Goal: Task Accomplishment & Management: Manage account settings

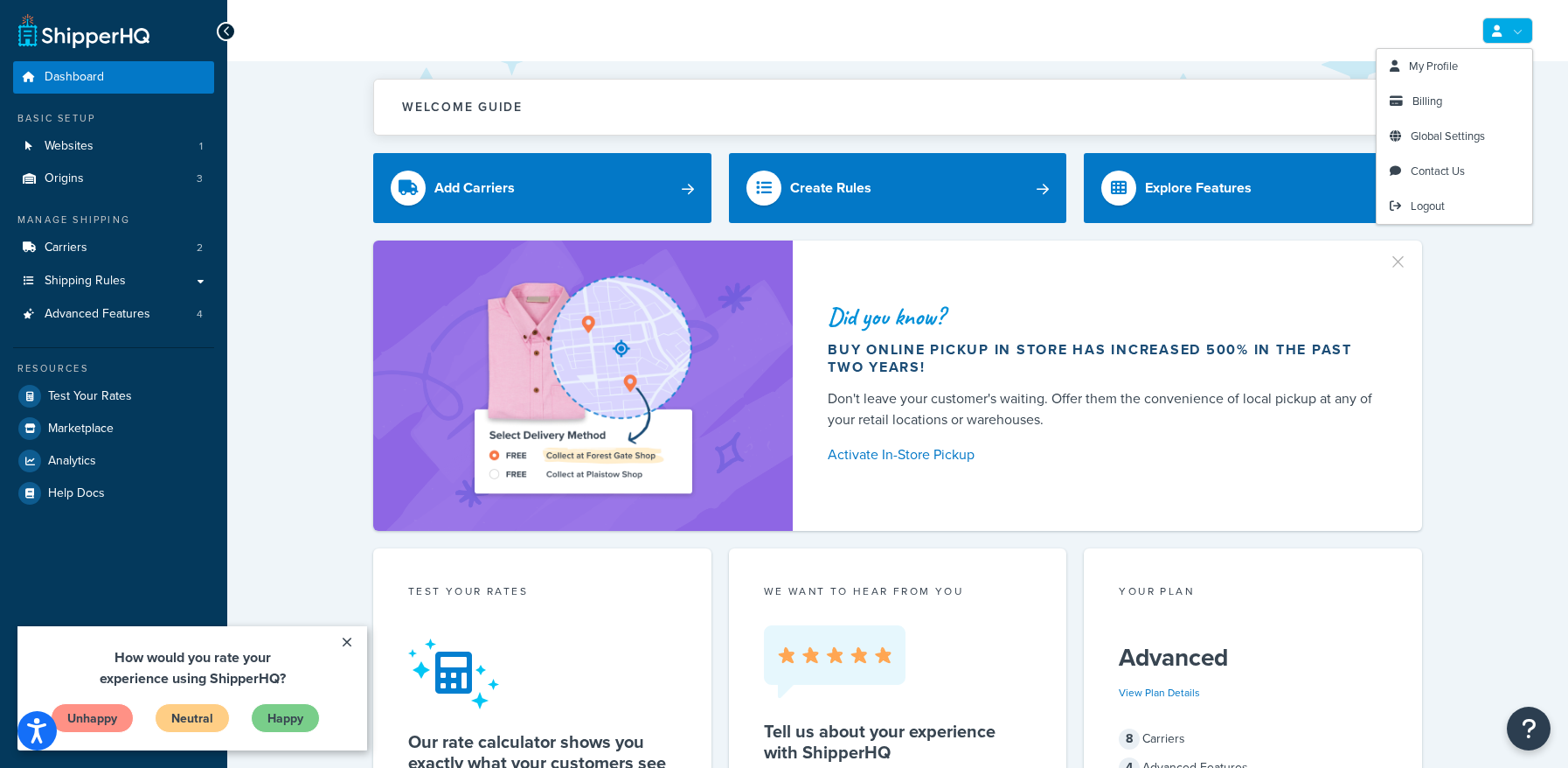
click at [1517, 34] on link at bounding box center [1508, 31] width 51 height 26
click at [1451, 93] on link "Billing" at bounding box center [1454, 101] width 155 height 35
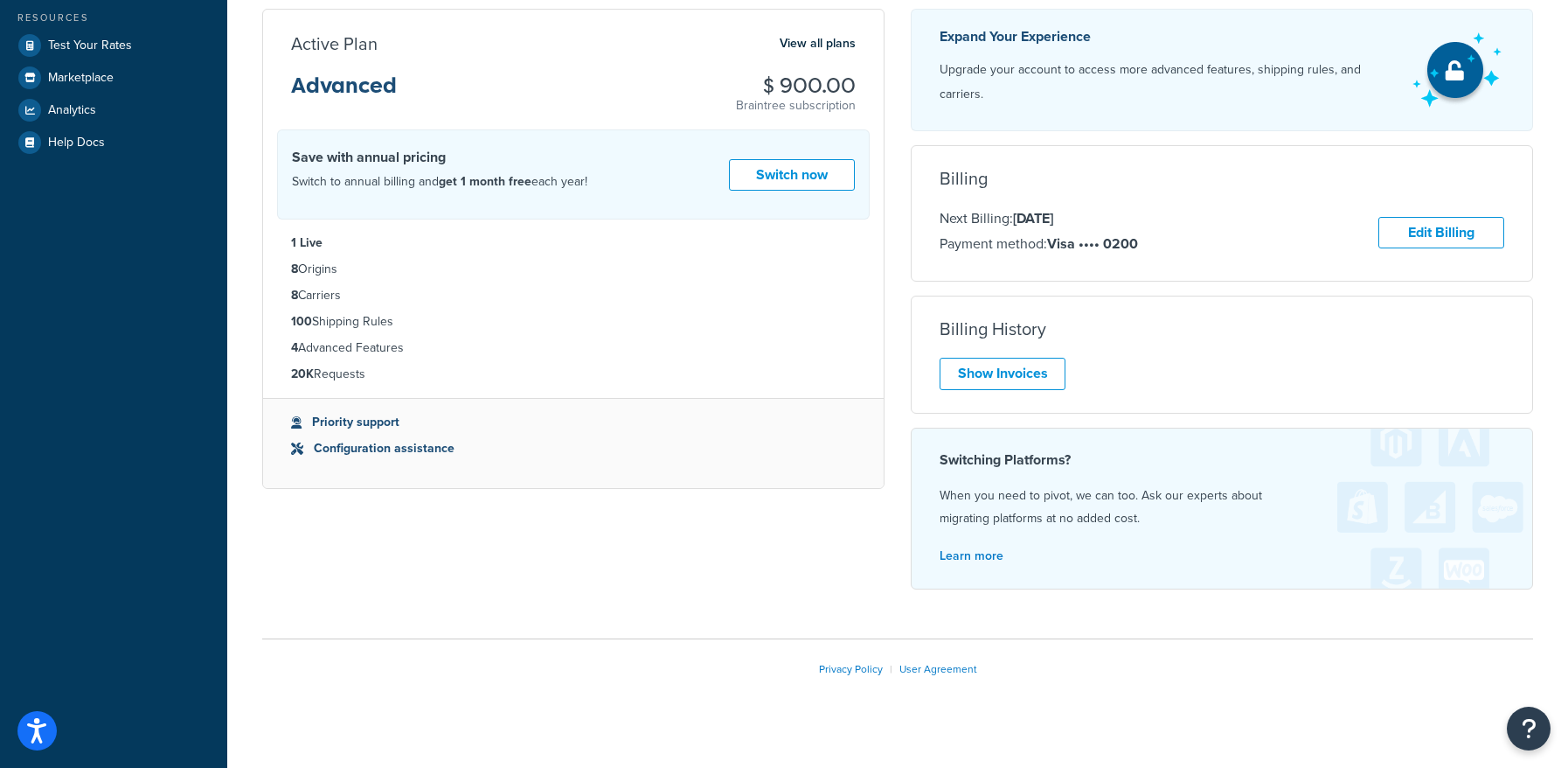
scroll to position [369, 0]
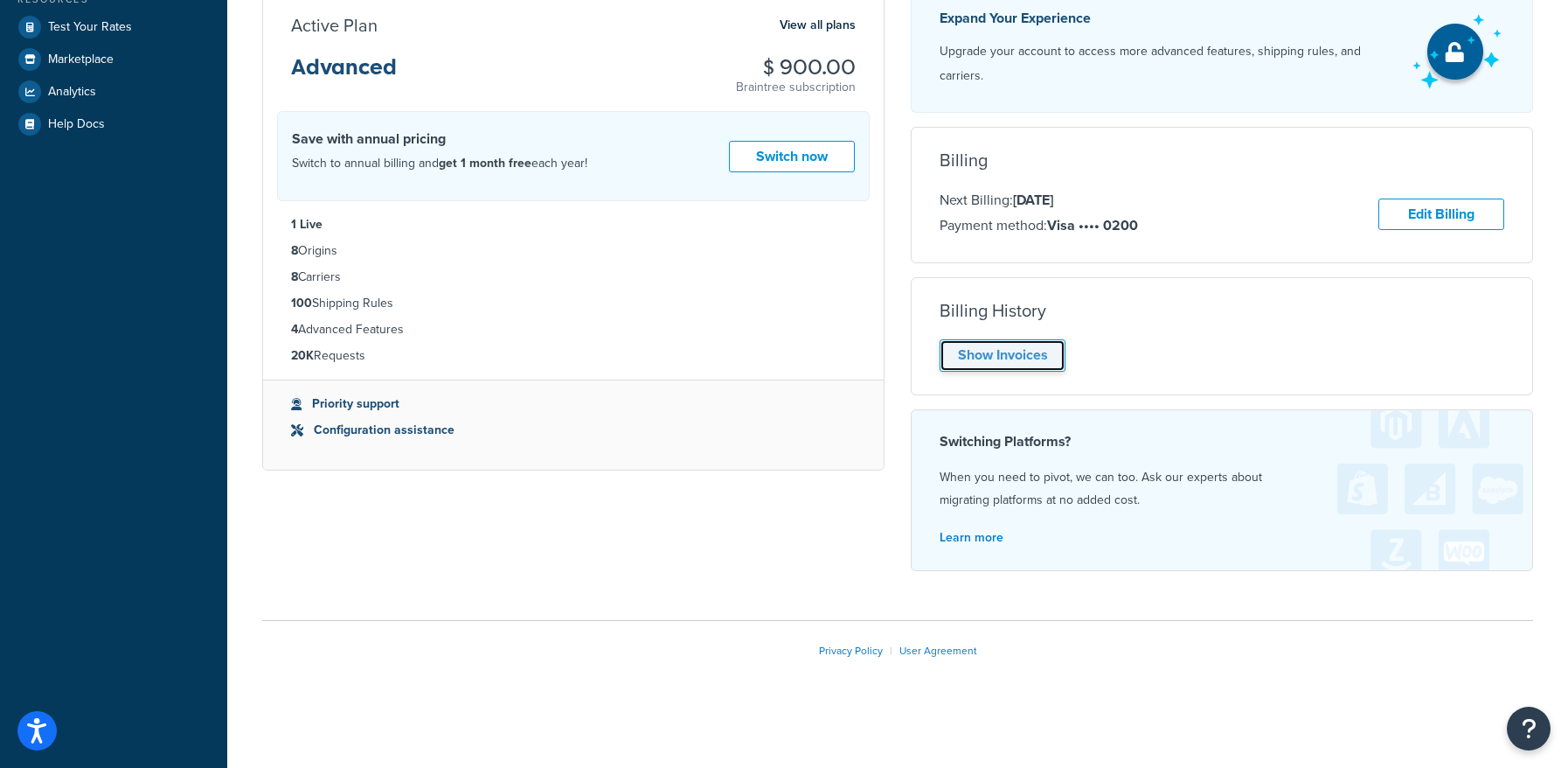
click at [1013, 357] on link "Show Invoices" at bounding box center [1003, 356] width 126 height 32
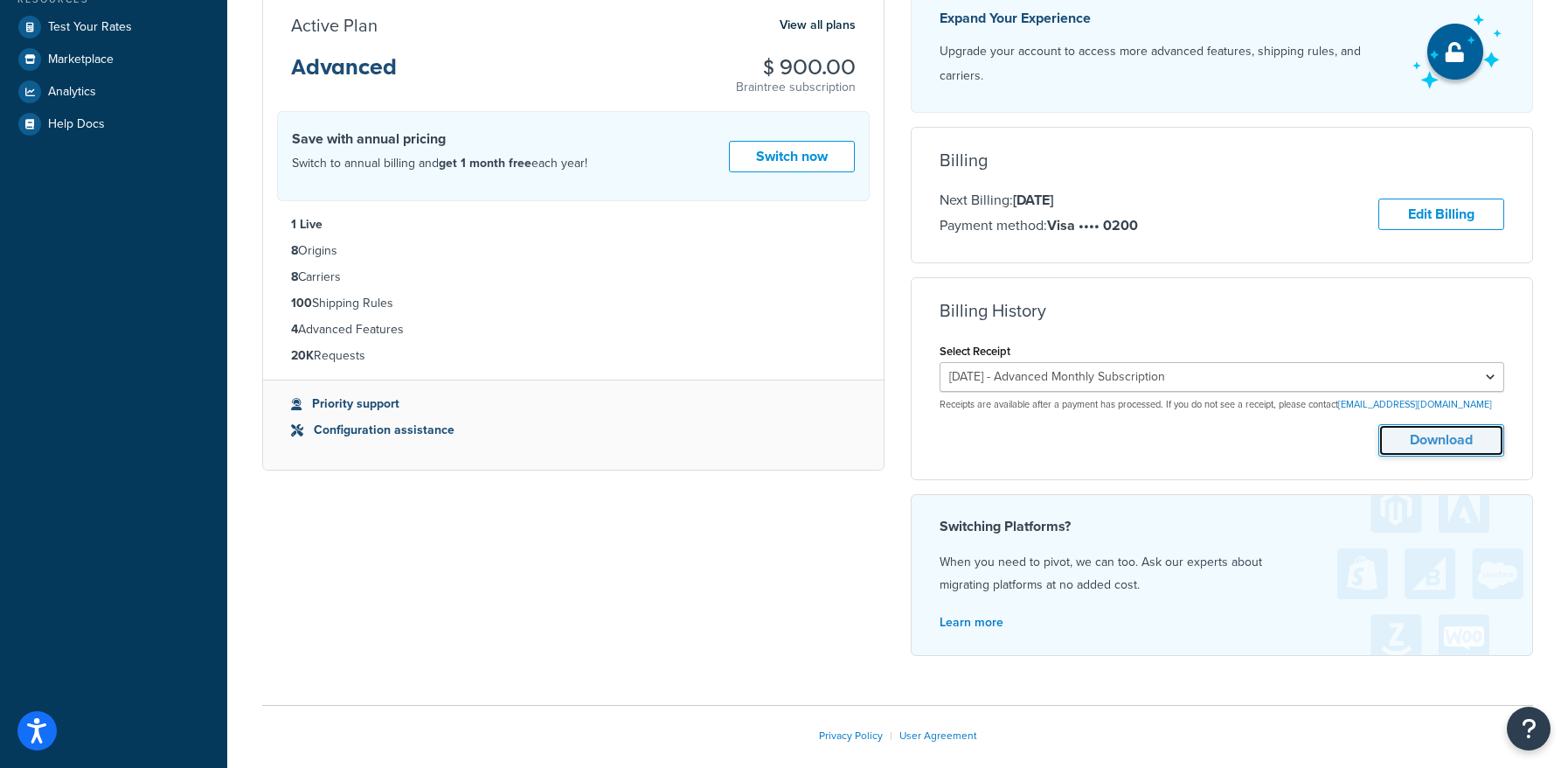
click at [1425, 443] on button "Download" at bounding box center [1441, 440] width 126 height 32
